Goal: Browse casually

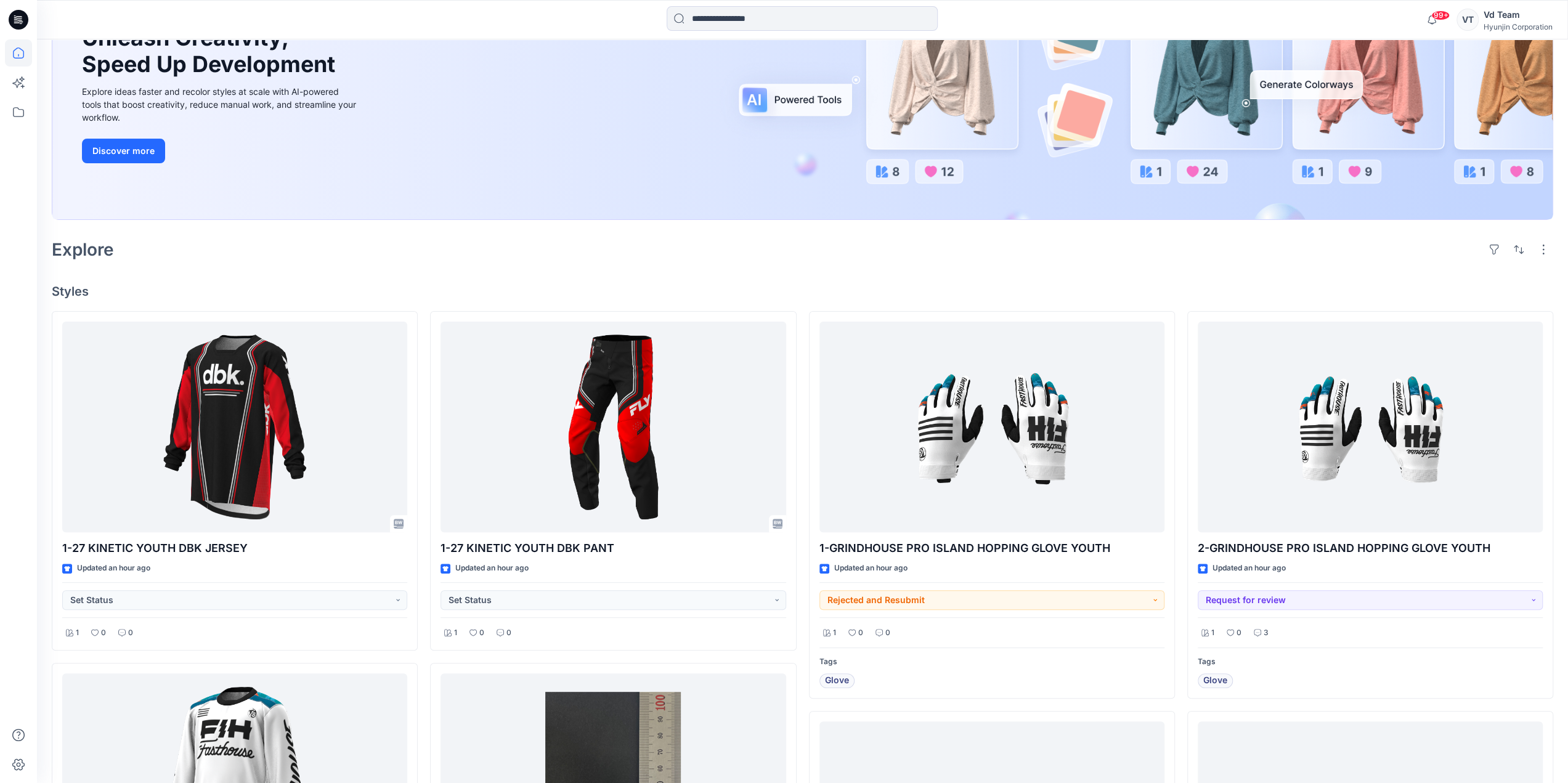
scroll to position [185, 0]
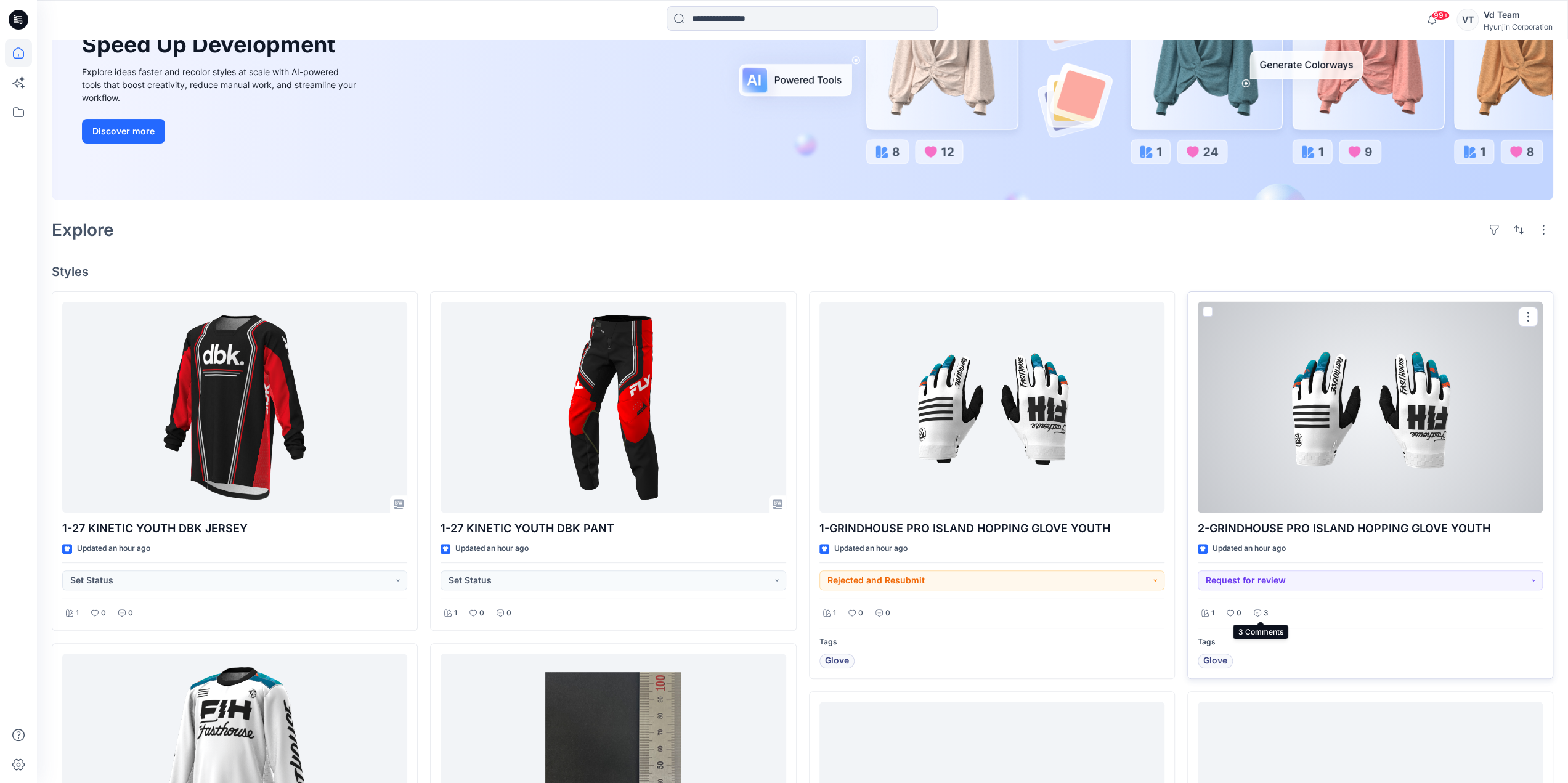
click at [1264, 611] on p "3" at bounding box center [1266, 613] width 5 height 13
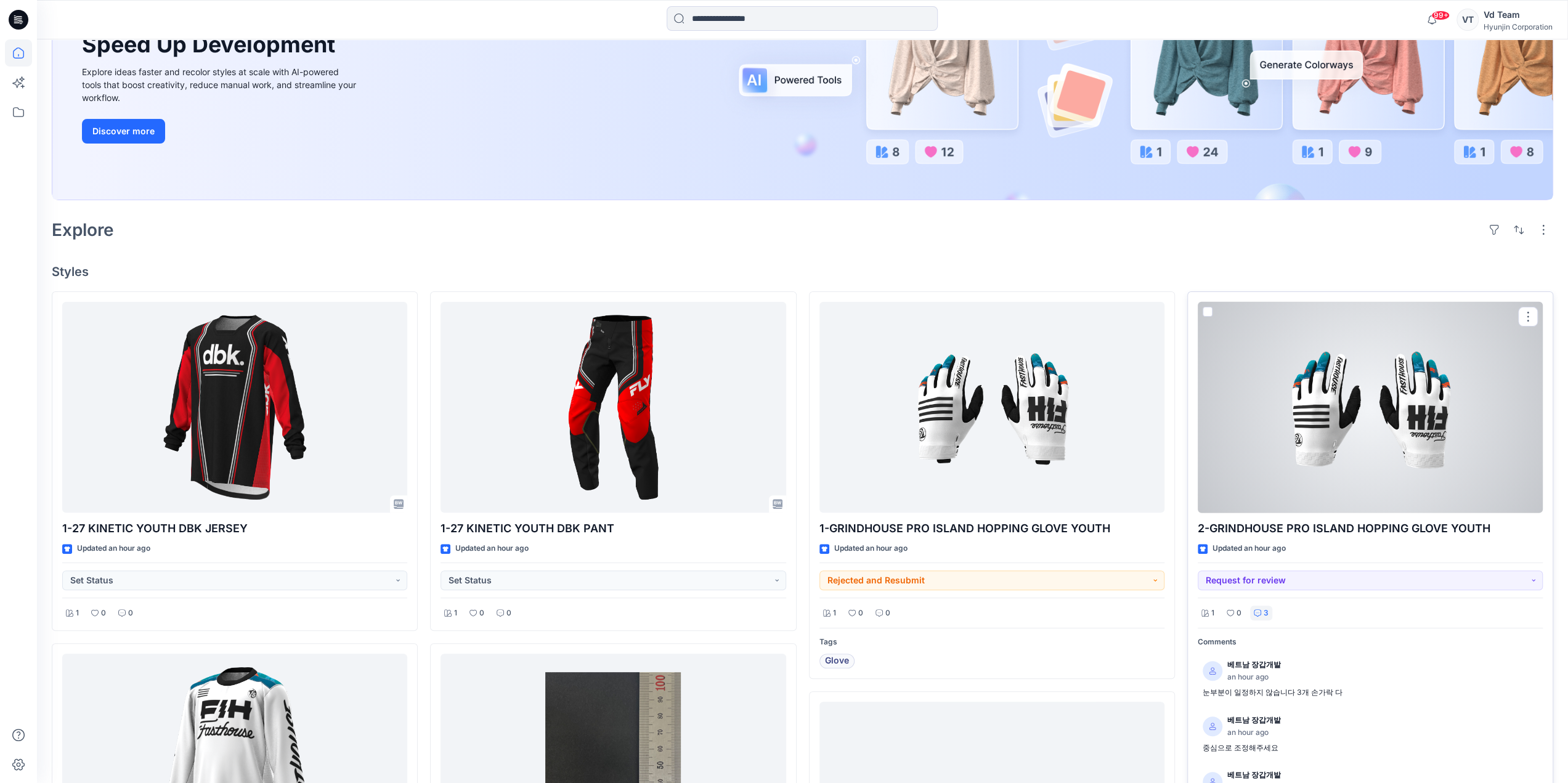
scroll to position [246, 0]
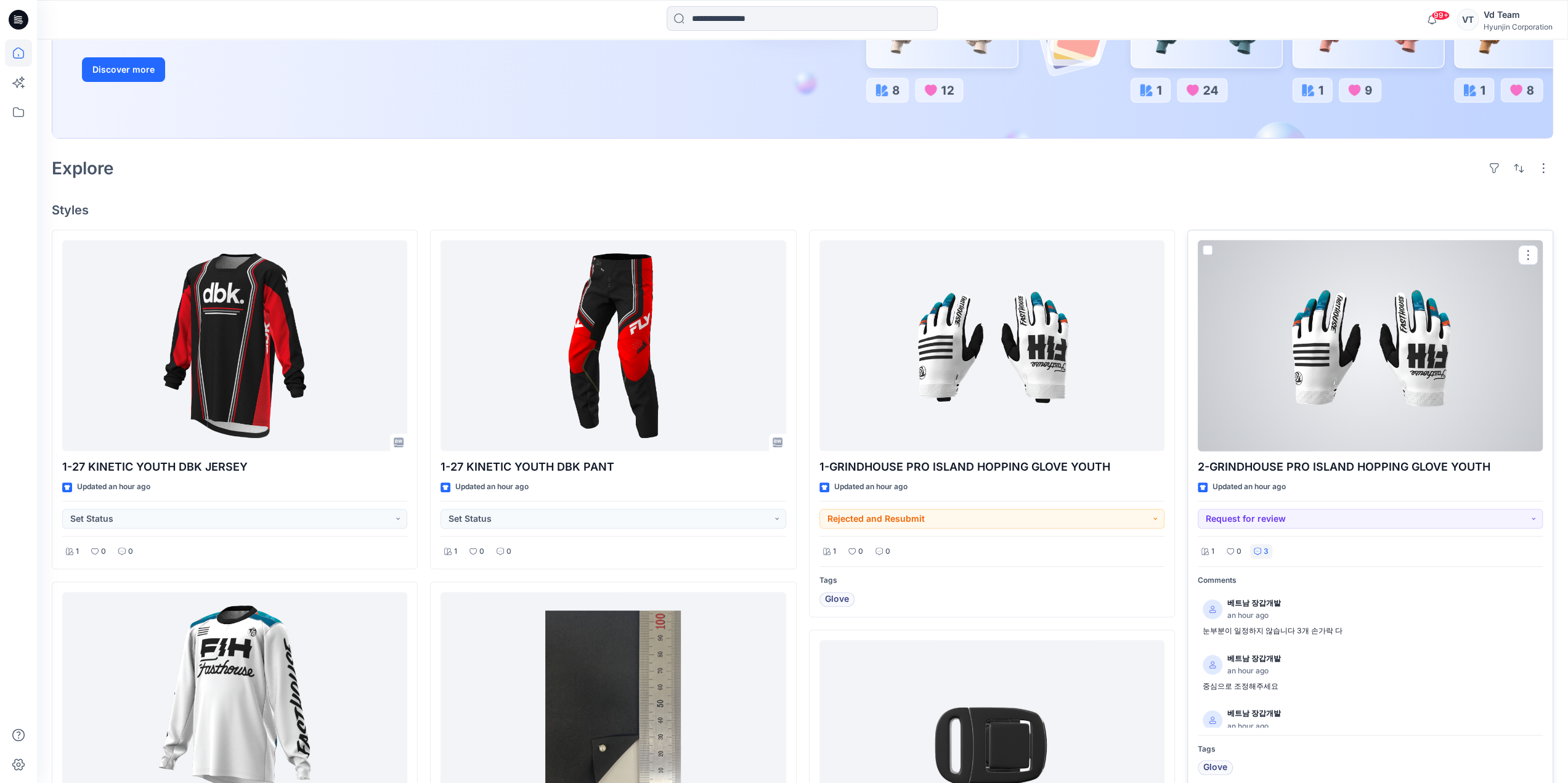
click at [1332, 324] on div at bounding box center [1370, 345] width 345 height 211
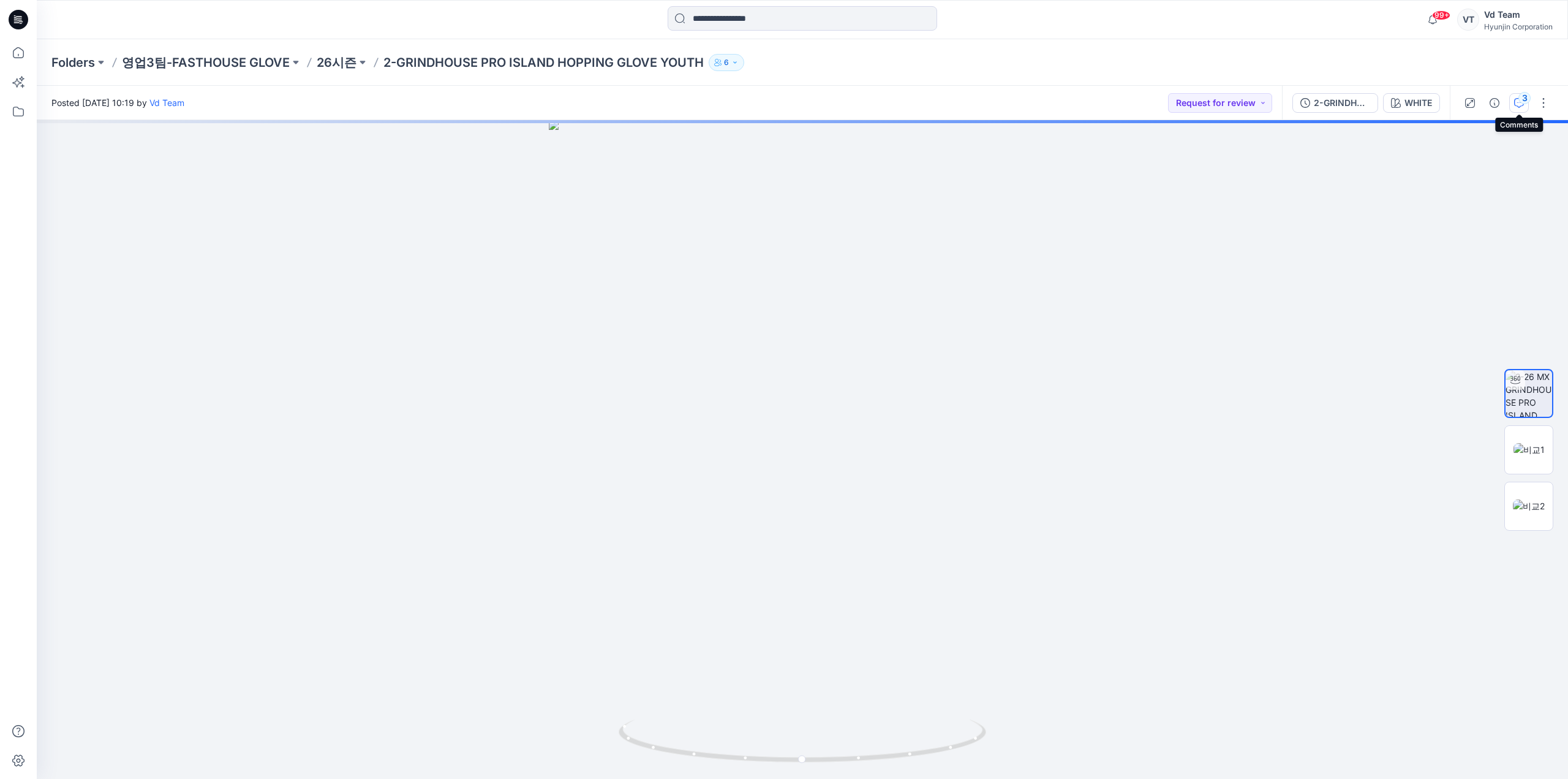
click at [1525, 106] on button "3" at bounding box center [1518, 102] width 19 height 19
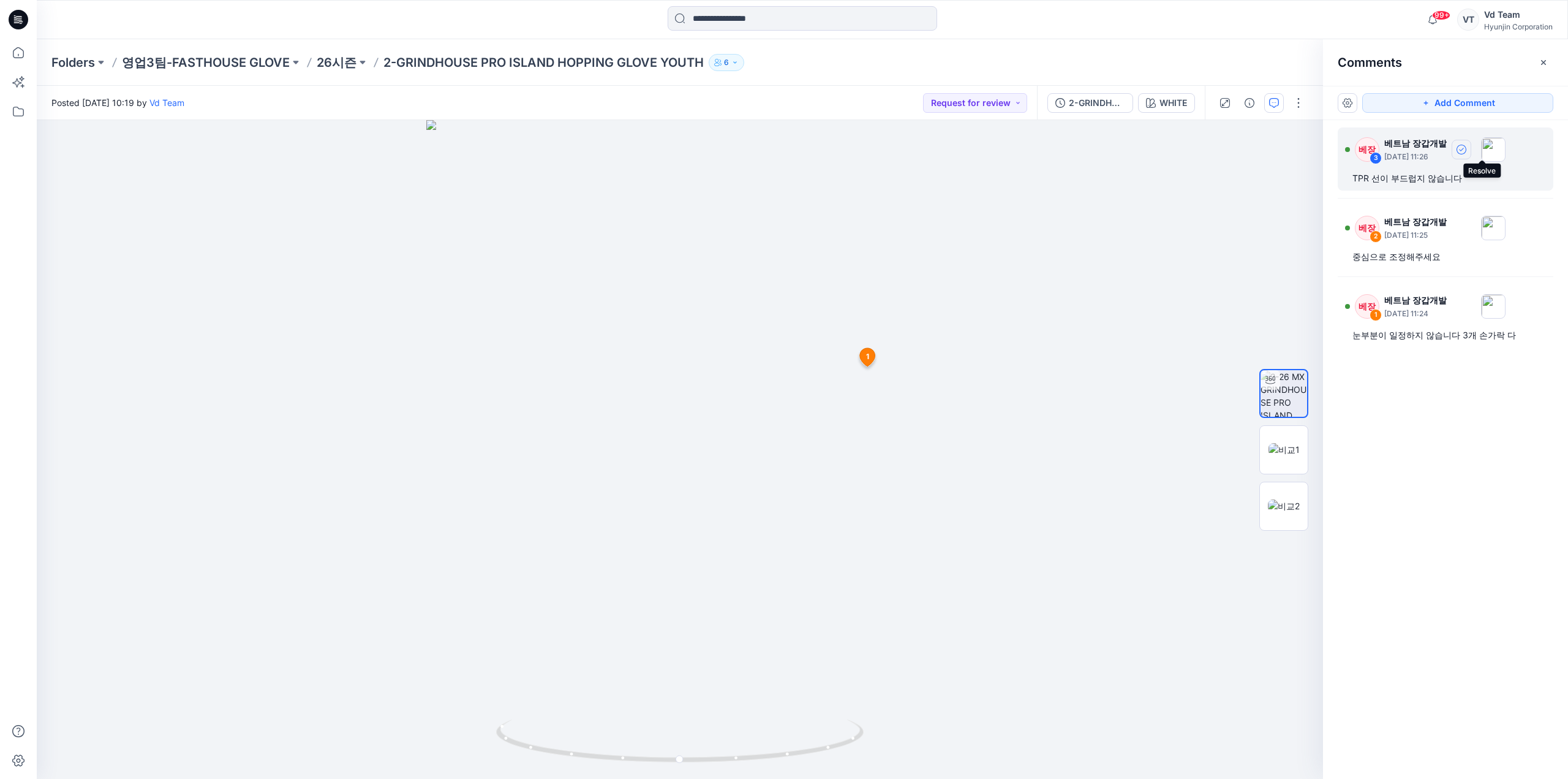
click at [1466, 149] on icon "button" at bounding box center [1461, 149] width 10 height 10
click at [1466, 147] on icon "button" at bounding box center [1461, 149] width 10 height 10
click at [1466, 149] on icon "button" at bounding box center [1461, 149] width 10 height 10
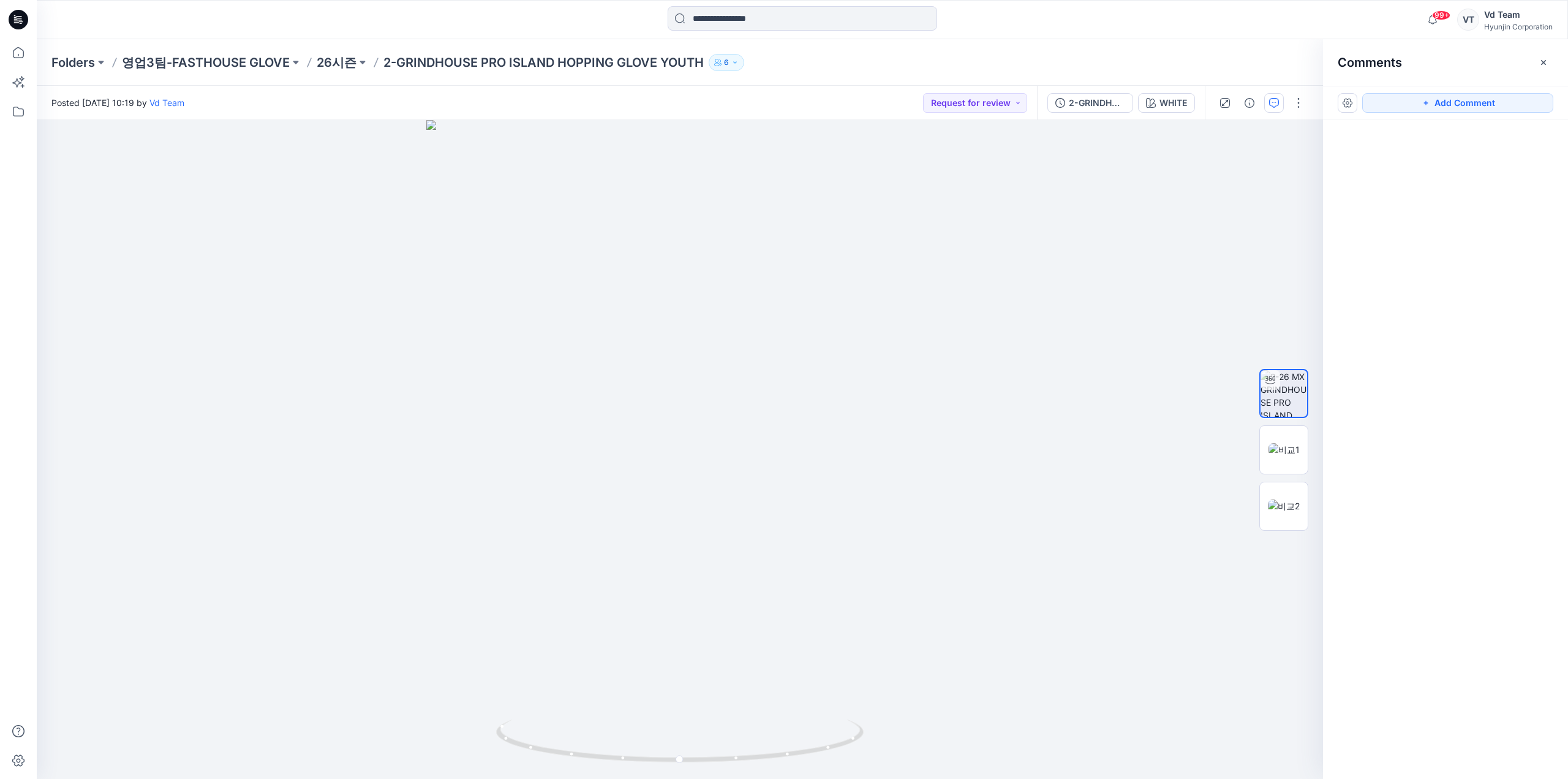
drag, startPoint x: 26, startPoint y: 23, endPoint x: 345, endPoint y: 33, distance: 319.2
click at [26, 23] on icon at bounding box center [18, 19] width 19 height 19
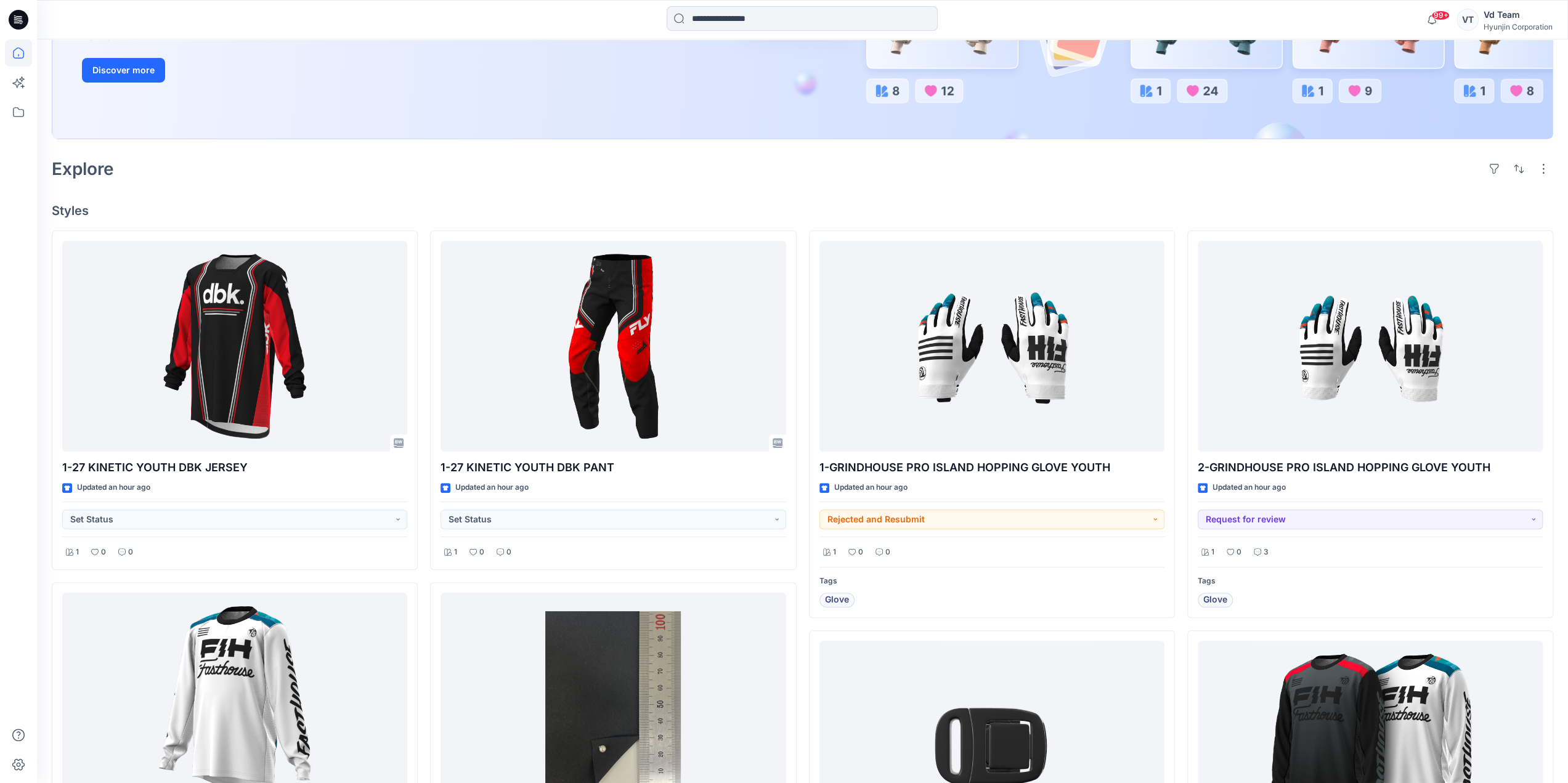
scroll to position [246, 0]
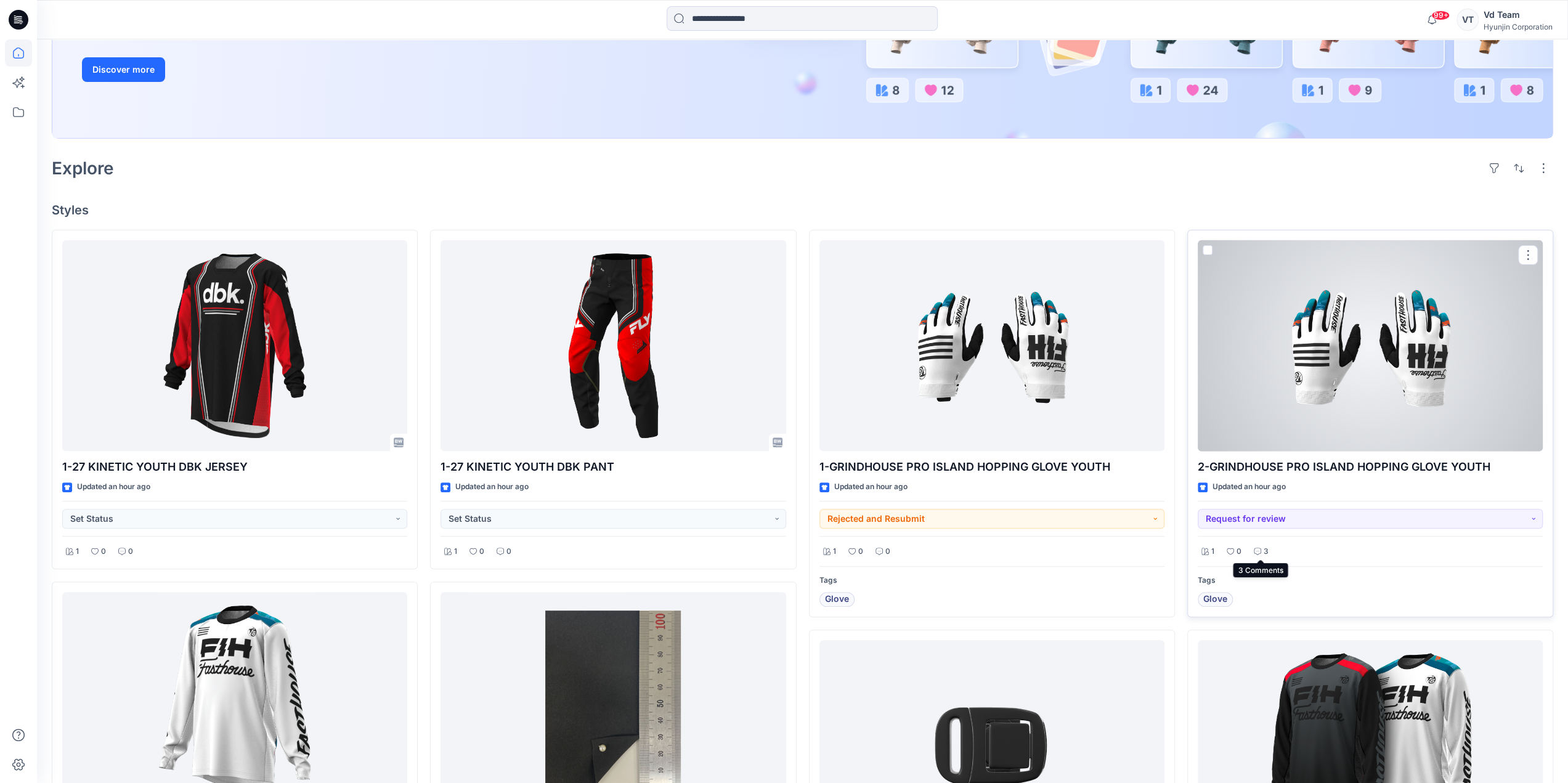
click at [1262, 547] on div "3" at bounding box center [1261, 551] width 22 height 16
